Goal: Navigation & Orientation: Understand site structure

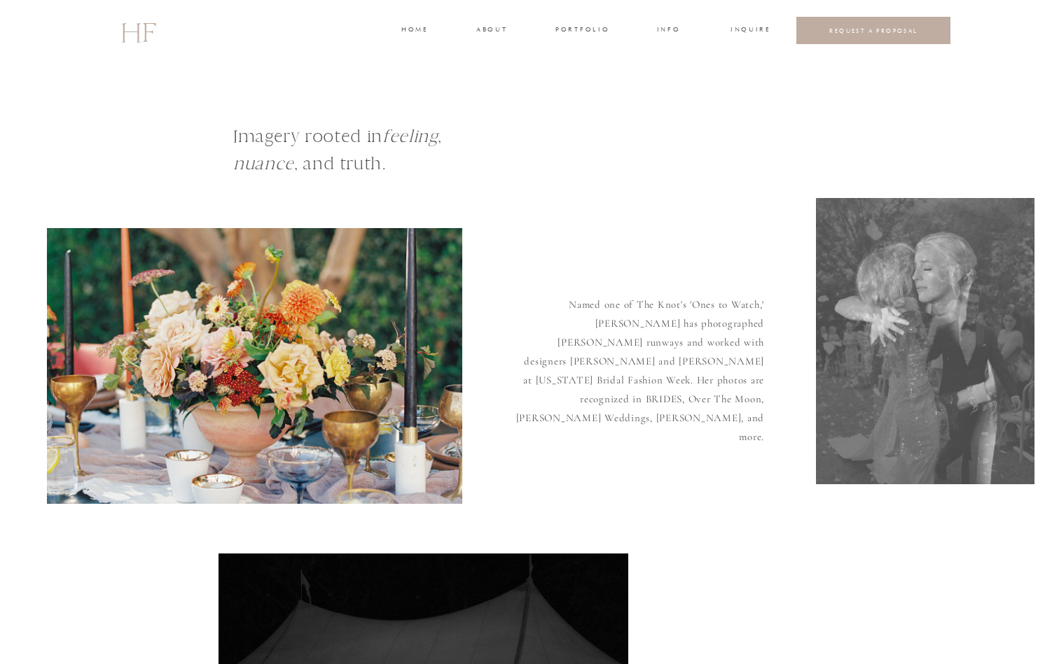
click at [491, 27] on h3 "about" at bounding box center [490, 31] width 29 height 13
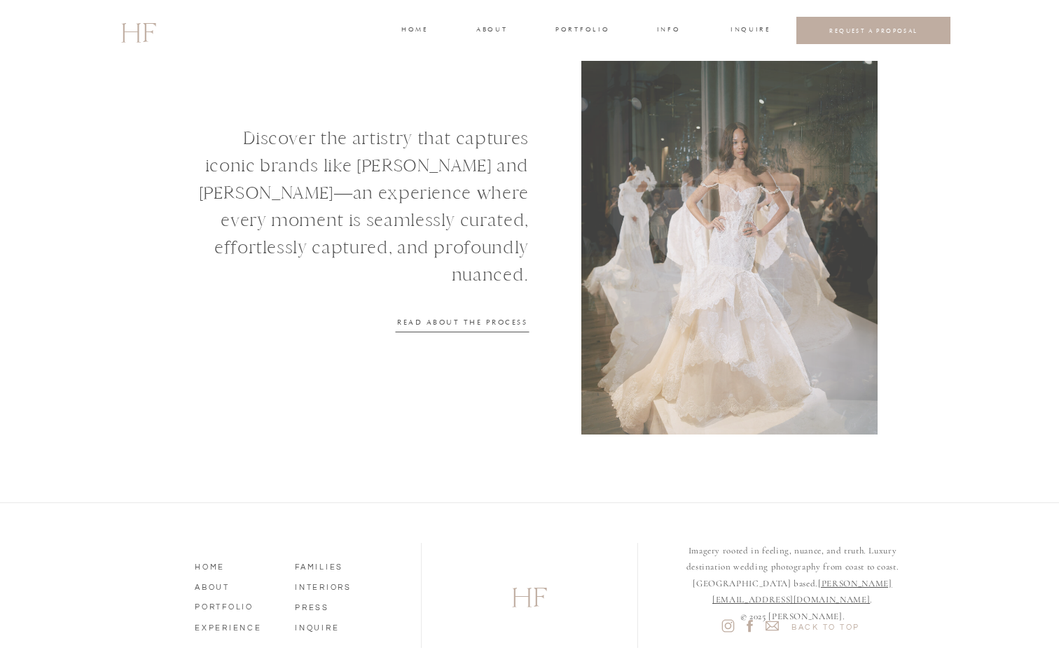
scroll to position [1699, 0]
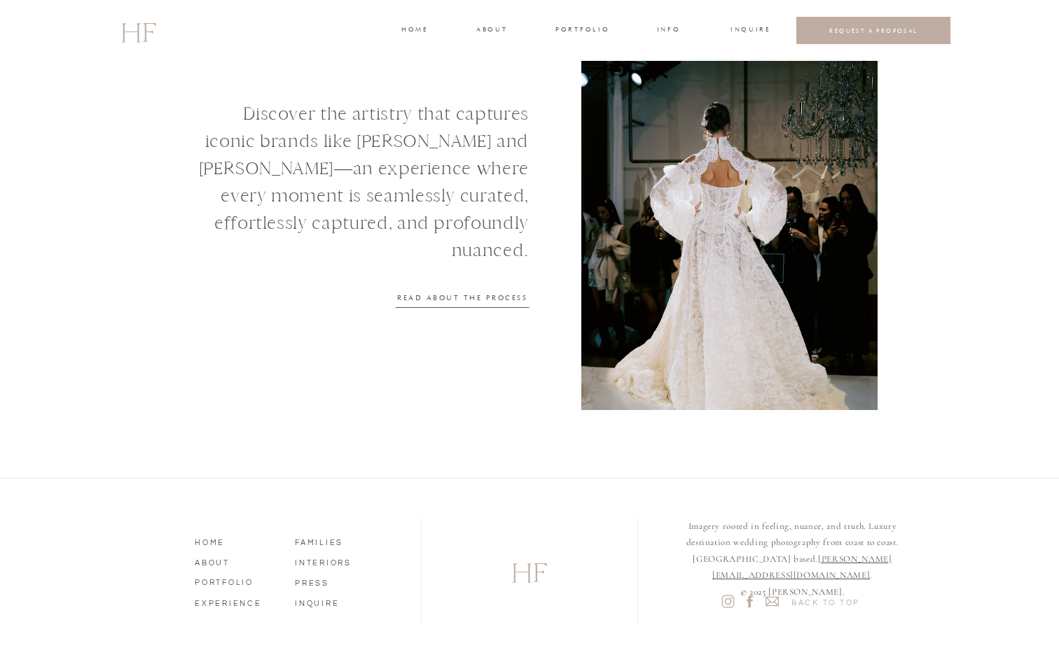
click at [218, 538] on nav "HOME" at bounding box center [235, 541] width 80 height 13
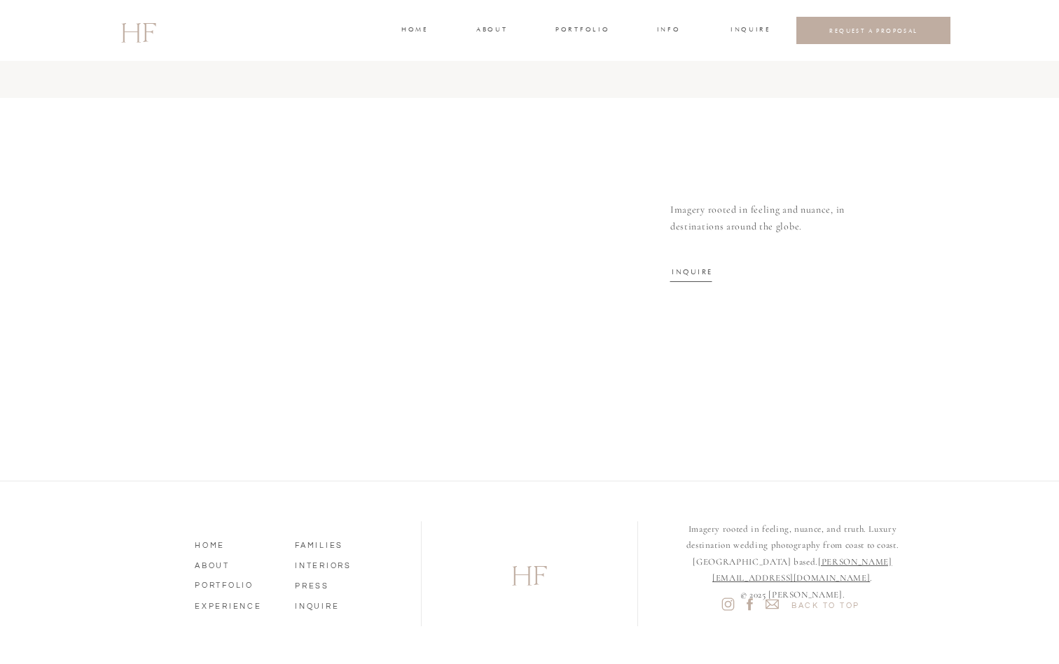
scroll to position [4503, 0]
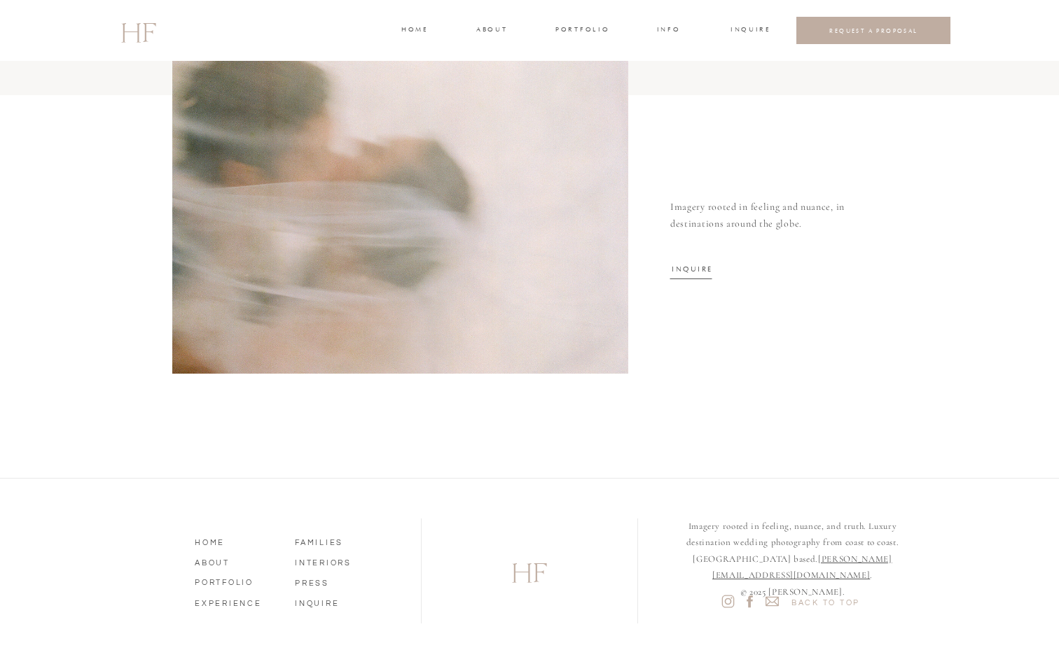
click at [218, 564] on nav "ABOUT" at bounding box center [235, 561] width 80 height 13
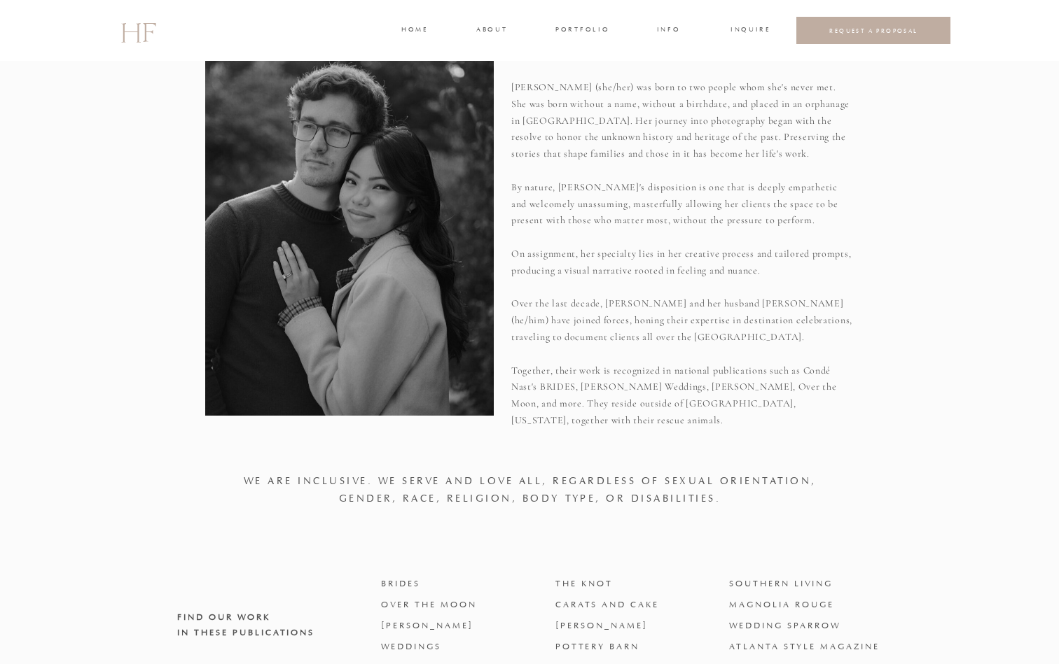
scroll to position [624, 0]
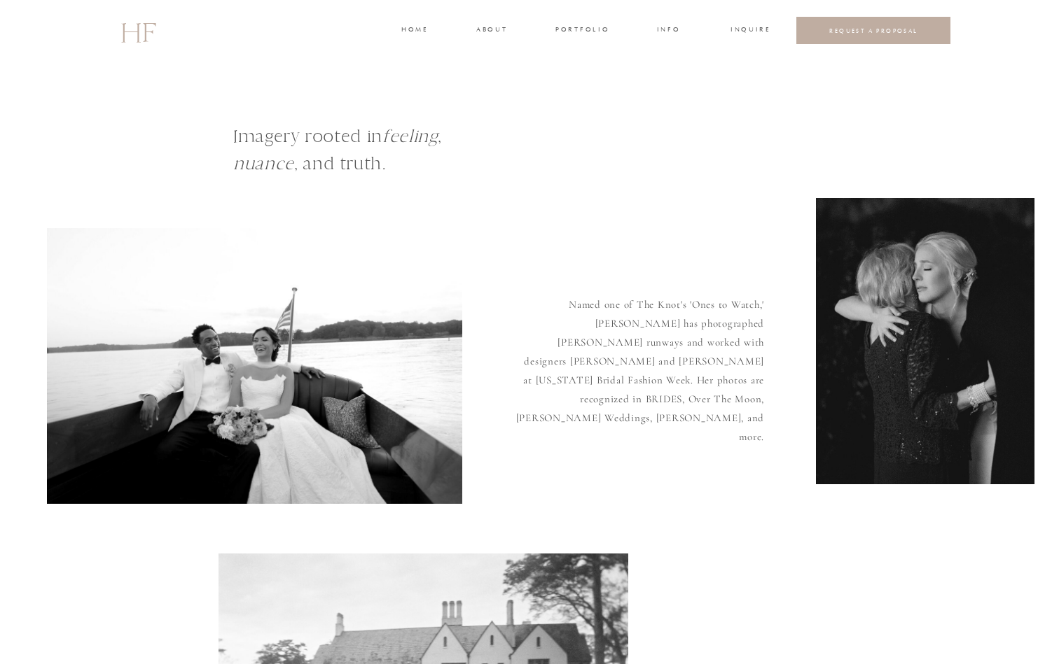
scroll to position [4503, 0]
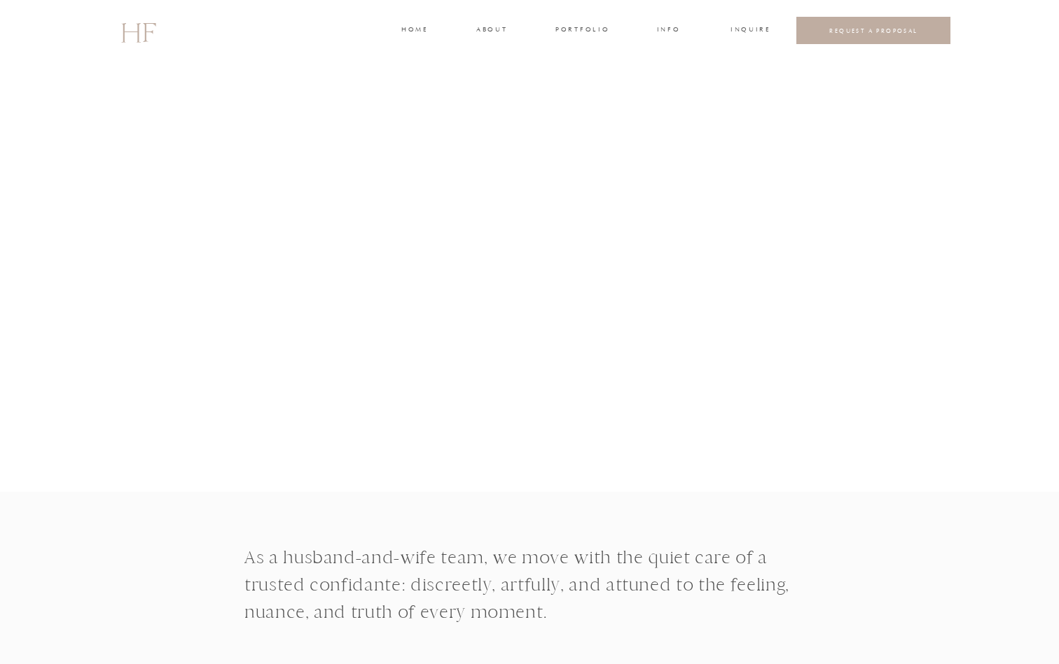
scroll to position [1699, 0]
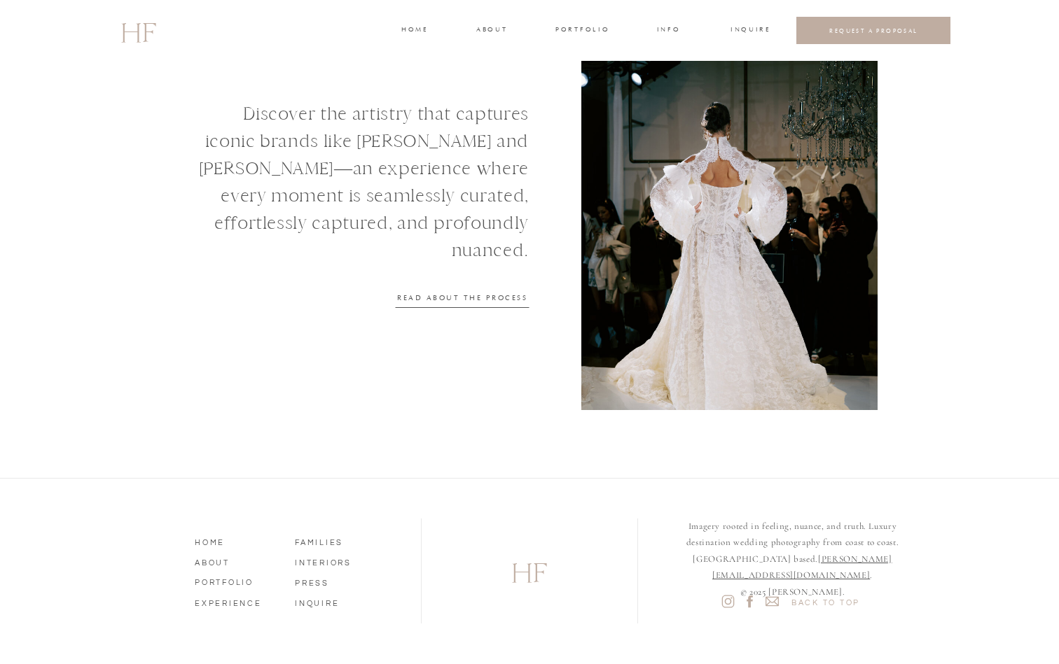
click at [320, 540] on nav "FAMILIES" at bounding box center [335, 541] width 80 height 13
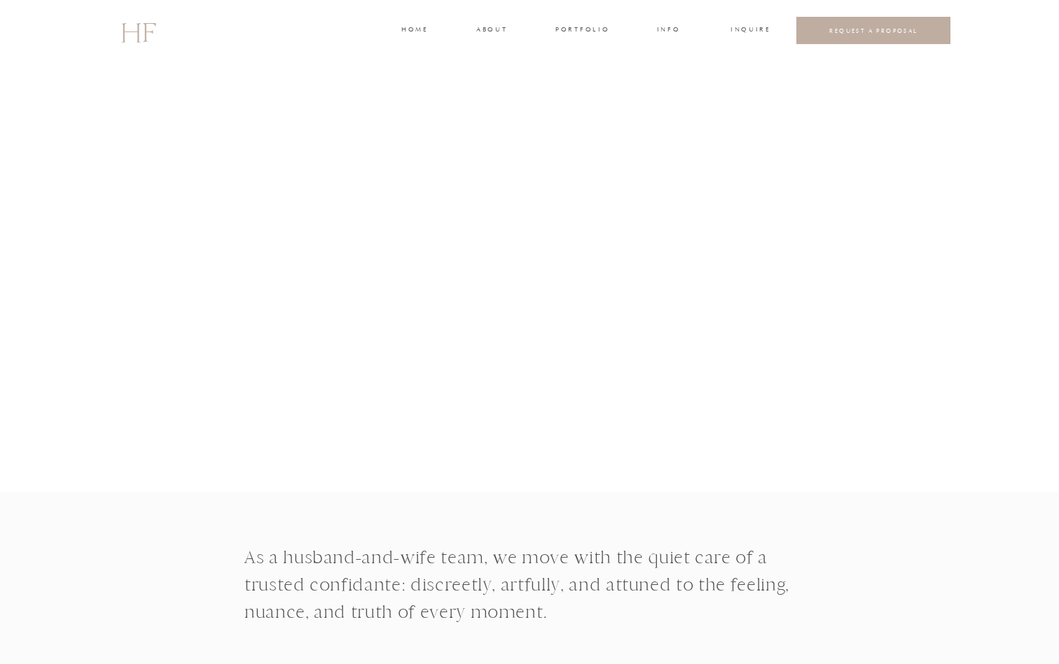
scroll to position [1699, 0]
